Goal: Ask a question

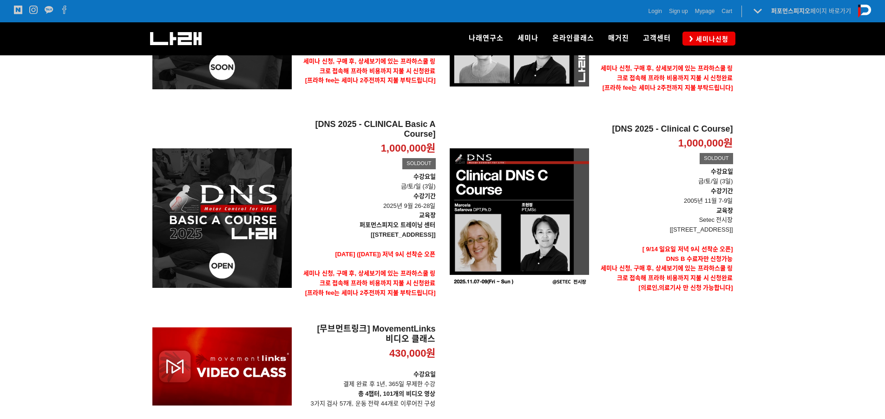
click at [519, 323] on div "[DNS Exercise II Course 2025] 850,000원 TIME SALE [DNS Exercise II Course 2025] …" at bounding box center [442, 174] width 595 height 481
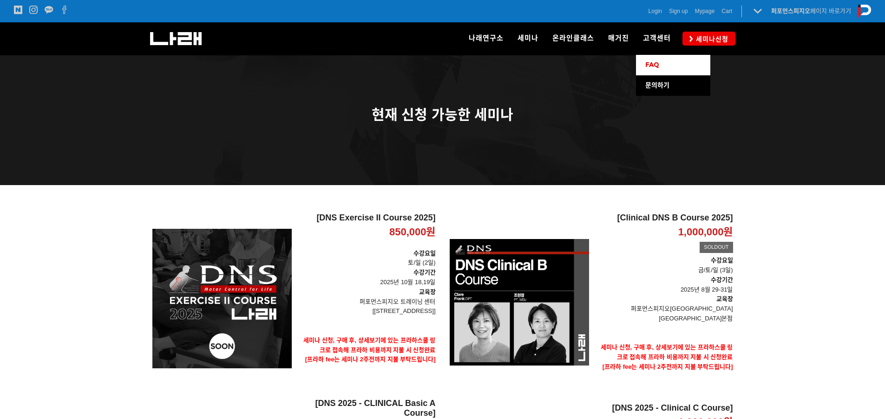
click at [657, 63] on span "FAQ" at bounding box center [652, 65] width 14 height 8
click at [657, 79] on link "문의하기" at bounding box center [673, 85] width 74 height 20
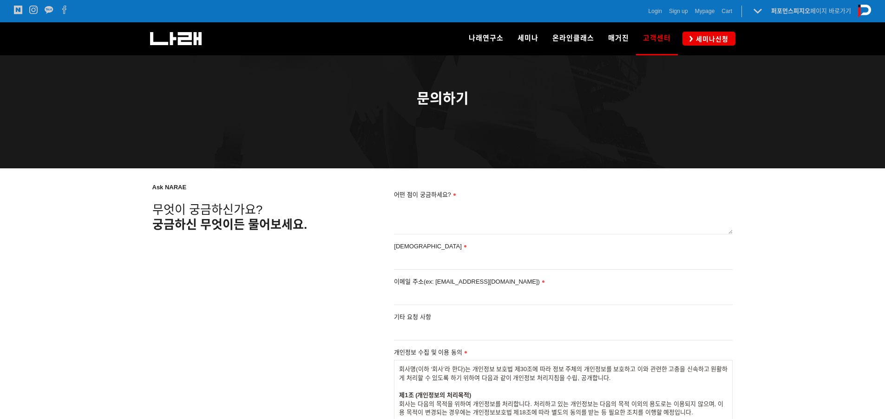
scroll to position [93, 0]
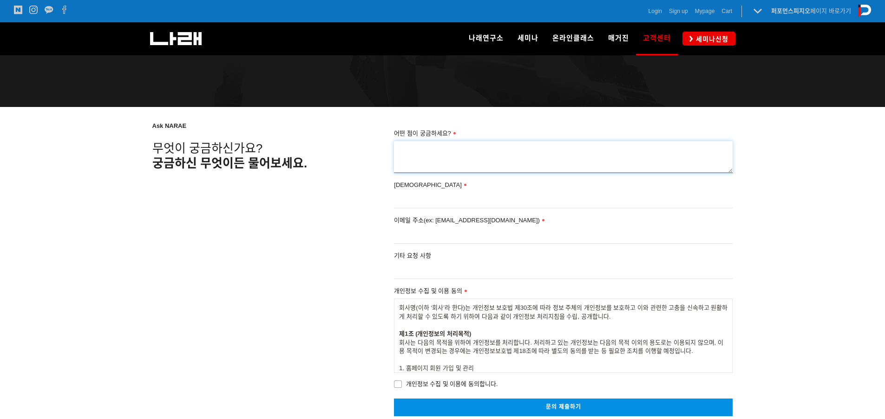
click at [476, 162] on textarea "어떤 점이 궁금하세요?" at bounding box center [563, 157] width 339 height 32
type textarea "소아코스 11월에 열린다고 들었는데 혹시 언제 신청 열리나요? 이미지나갔을까요?"
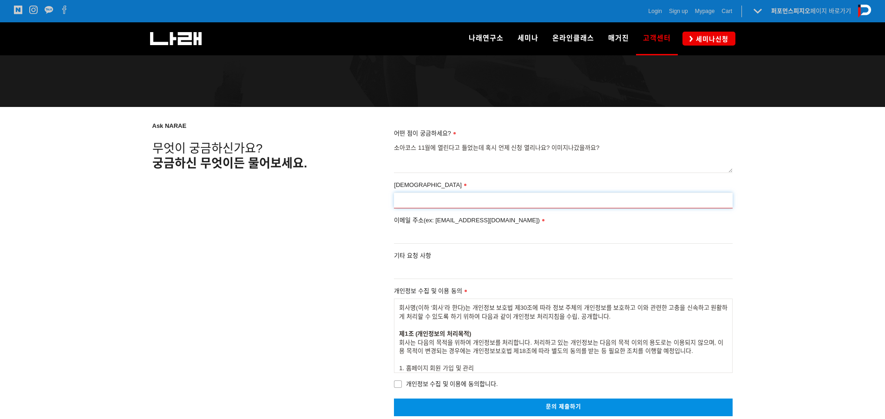
click at [469, 203] on input "[DEMOGRAPHIC_DATA]" at bounding box center [563, 200] width 339 height 16
type input "이정성"
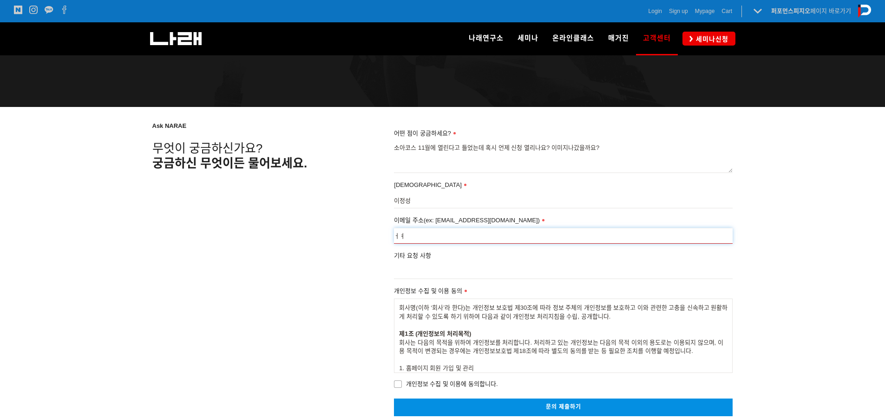
type input "ㅓ"
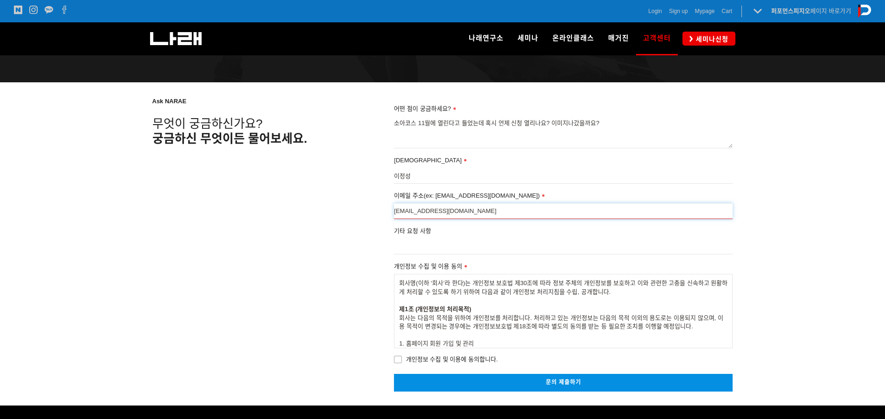
scroll to position [139, 0]
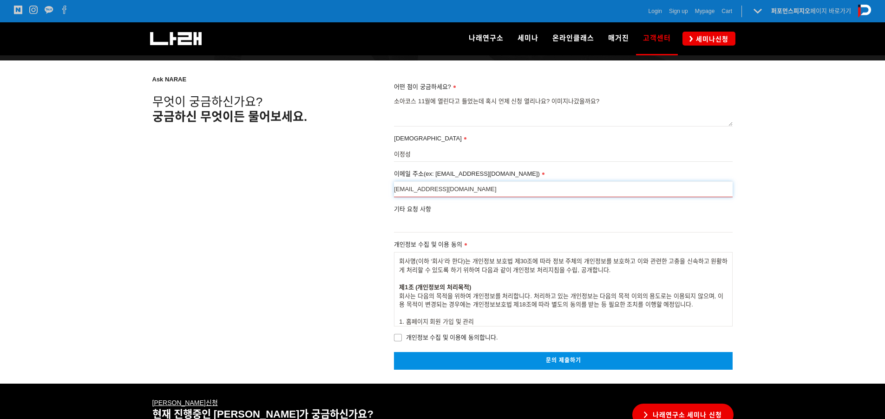
type input "jungsam9@naver.com"
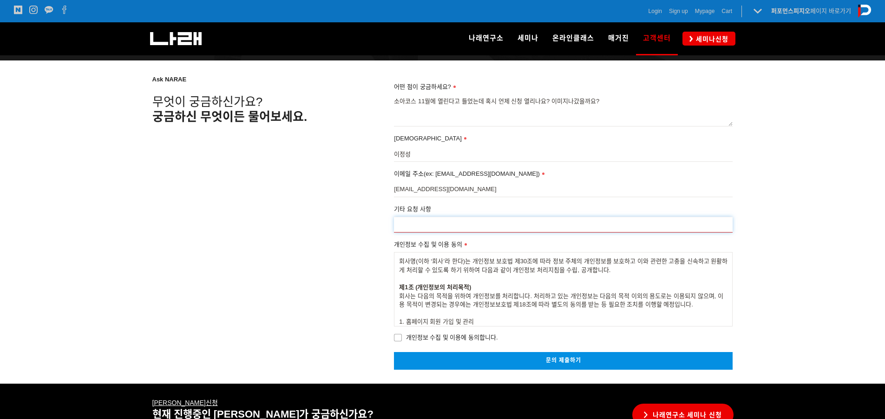
click at [452, 221] on input "기타 요청 사항" at bounding box center [563, 225] width 339 height 16
click at [452, 340] on span "개인정보 수집 및 이용에 동의합니다." at bounding box center [446, 337] width 104 height 10
click at [391, 339] on input "개인정보 수집 및 이용에 동의합니다." at bounding box center [388, 336] width 6 height 6
checkbox input "true"
drag, startPoint x: 544, startPoint y: 361, endPoint x: 812, endPoint y: 368, distance: 268.2
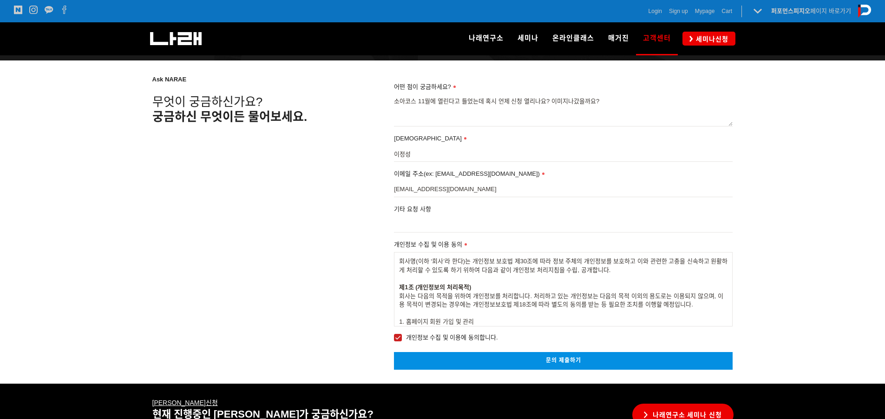
click at [544, 361] on link "문의 제출하기" at bounding box center [563, 360] width 339 height 17
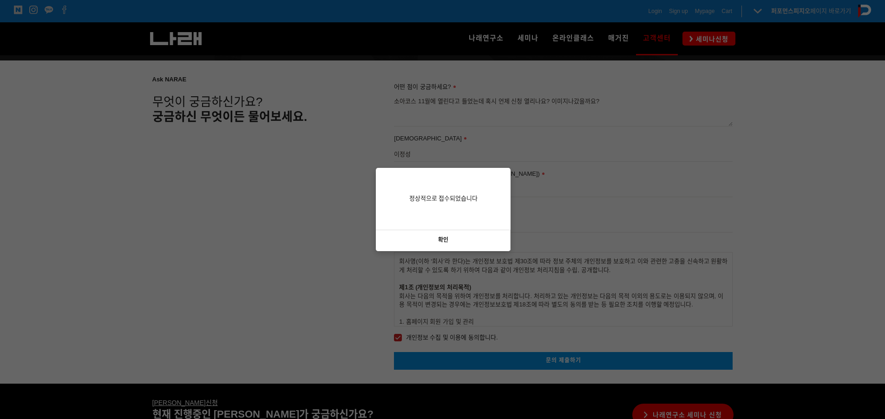
click at [446, 232] on link "확인" at bounding box center [443, 240] width 135 height 21
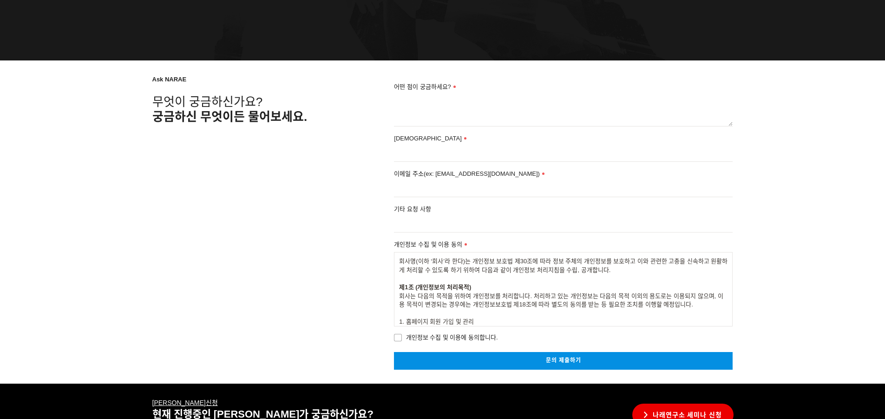
click at [359, 193] on div "Ask NARAE 무엇이 궁금하신가요? 궁금하신 무엇이든 물어보세요. 어떤 점이 궁금하세요? 성함 이메일 주소(ex: [EMAIL_ADDRES…" at bounding box center [442, 221] width 581 height 295
